Goal: Task Accomplishment & Management: Manage account settings

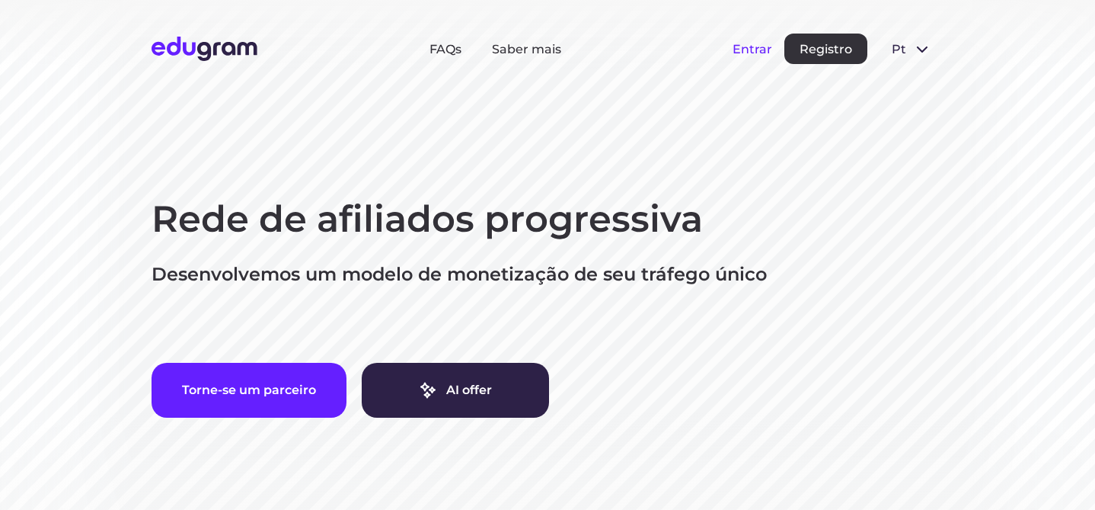
click at [734, 47] on button "Entrar" at bounding box center [753, 49] width 40 height 14
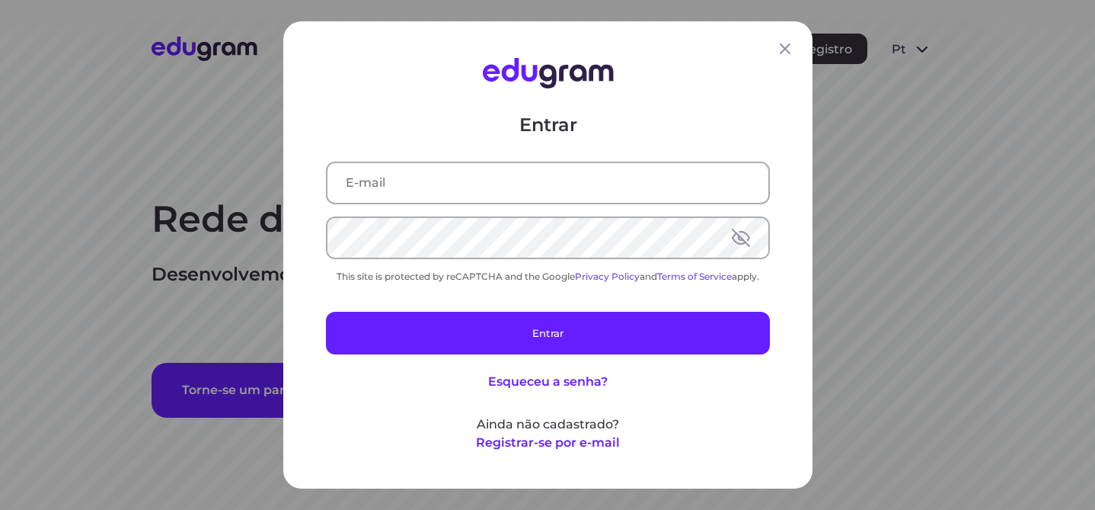
type input "[PERSON_NAME][EMAIL_ADDRESS][DOMAIN_NAME]"
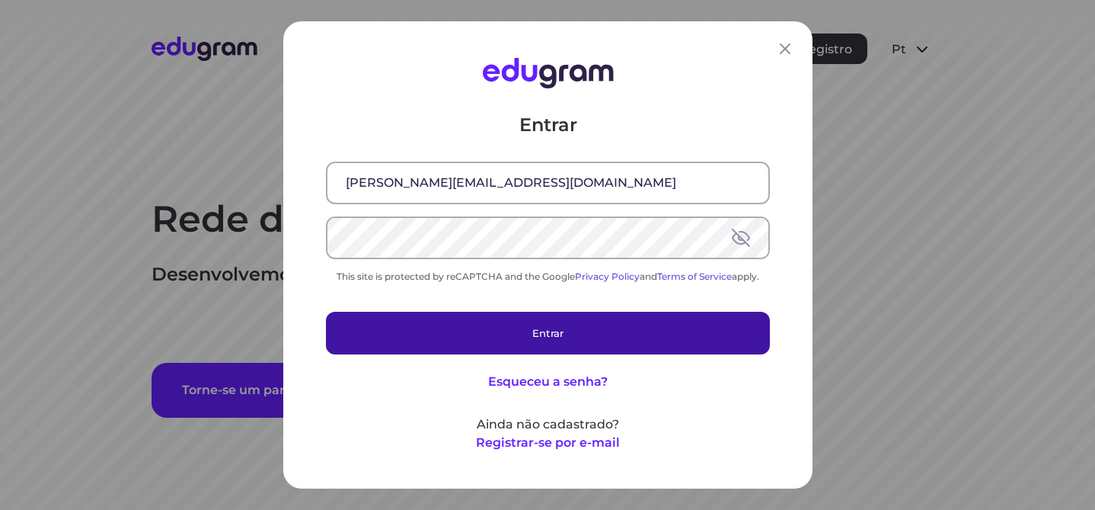
click at [590, 330] on button "Entrar" at bounding box center [548, 333] width 444 height 43
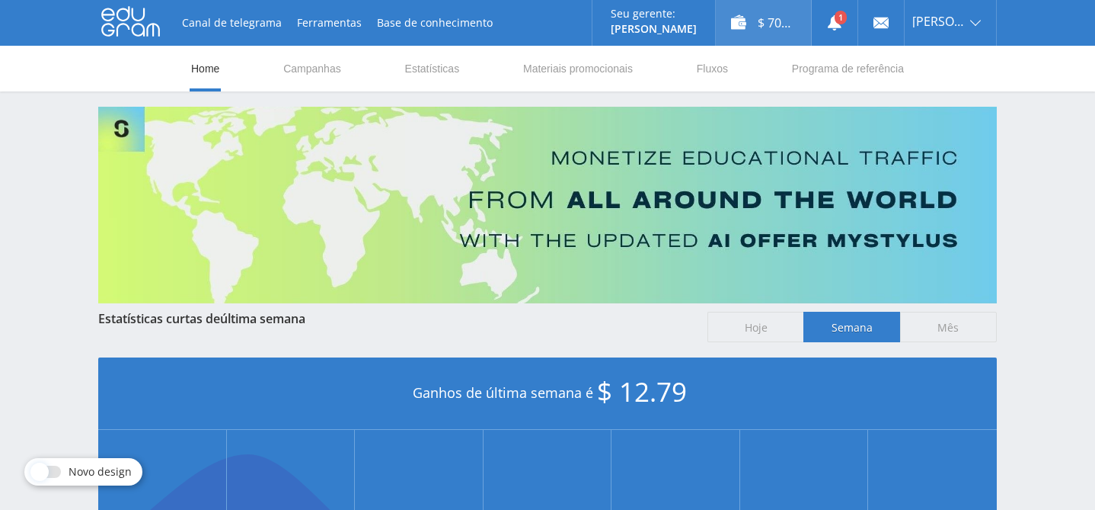
click at [764, 21] on div "$ 70.03" at bounding box center [763, 23] width 95 height 46
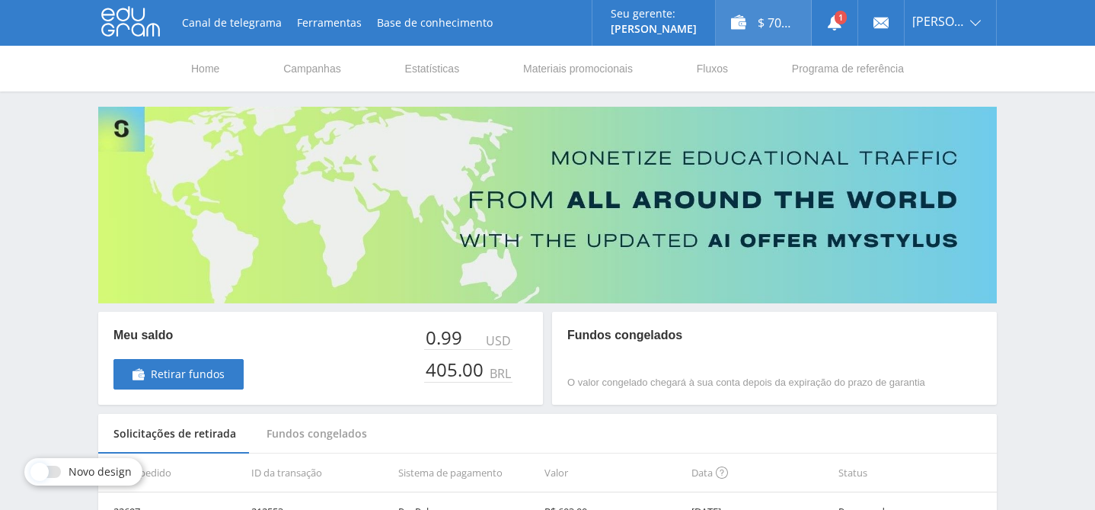
scroll to position [5, 0]
